Goal: Information Seeking & Learning: Learn about a topic

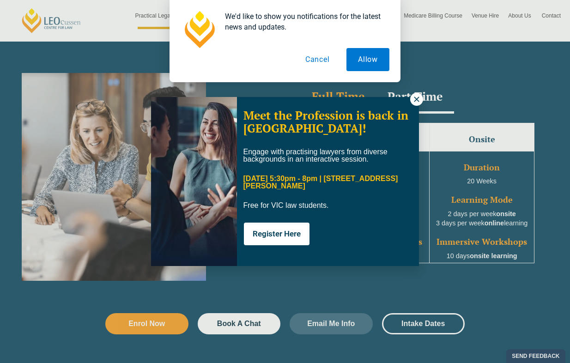
click at [317, 60] on button "Cancel" at bounding box center [318, 59] width 48 height 23
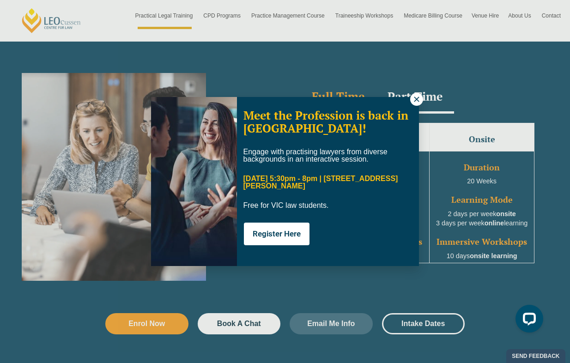
click at [417, 97] on icon at bounding box center [416, 99] width 8 height 8
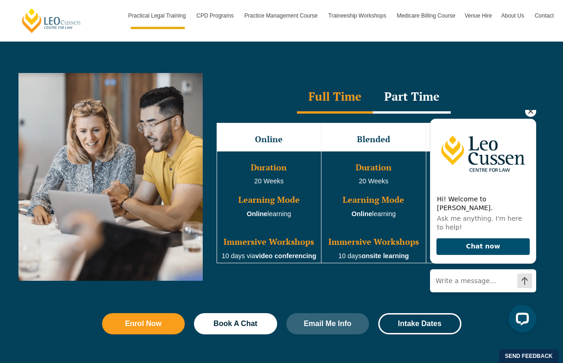
click at [531, 114] on icon "Hide greeting" at bounding box center [530, 111] width 5 height 5
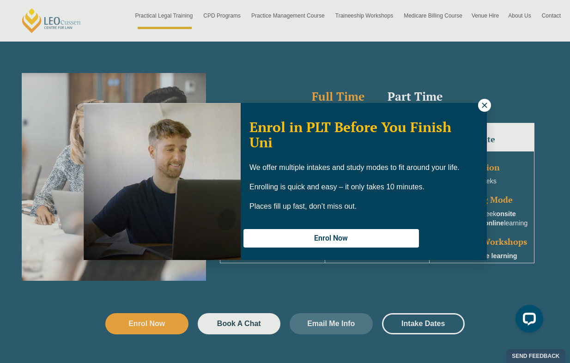
click at [482, 104] on icon at bounding box center [484, 105] width 8 height 8
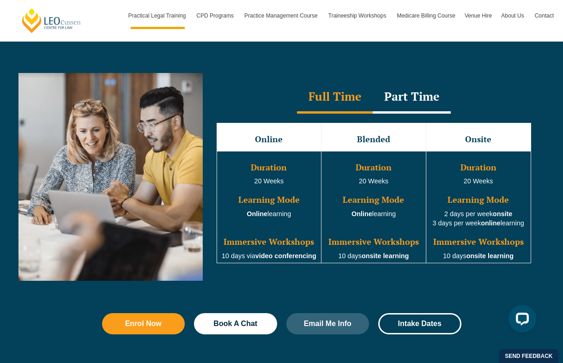
click at [421, 102] on div "Part Time" at bounding box center [411, 97] width 78 height 32
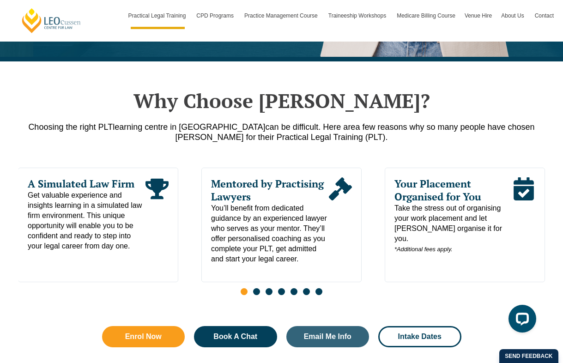
scroll to position [394, 0]
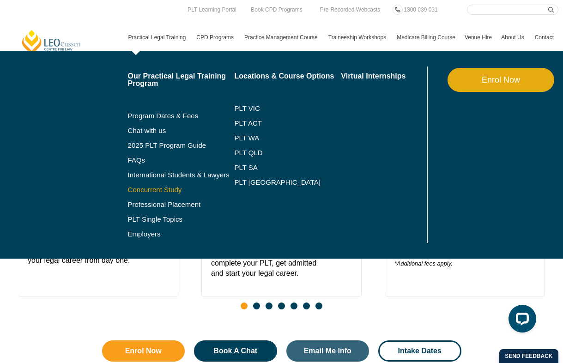
click at [162, 189] on link "Concurrent Study" at bounding box center [181, 189] width 107 height 7
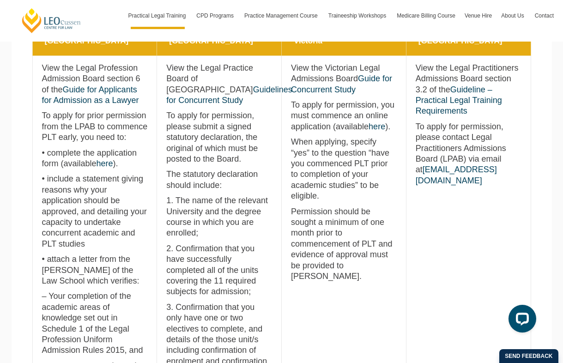
scroll to position [600, 0]
